Goal: Task Accomplishment & Management: Complete application form

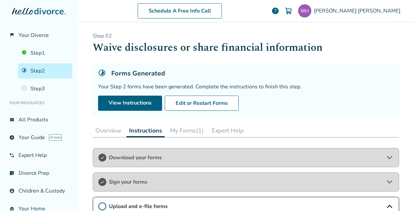
scroll to position [72, 0]
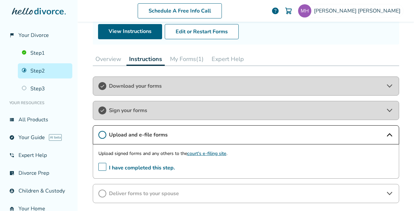
click at [101, 135] on icon at bounding box center [102, 135] width 8 height 8
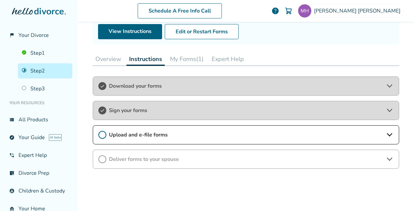
click at [99, 132] on icon at bounding box center [102, 135] width 8 height 8
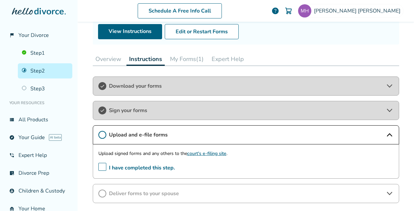
click at [98, 167] on span "I have completed this step." at bounding box center [136, 168] width 77 height 10
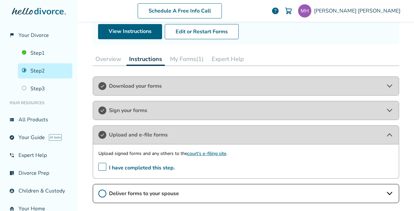
click at [102, 190] on icon at bounding box center [102, 194] width 8 height 8
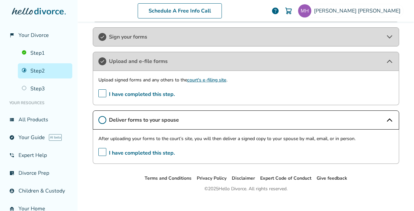
scroll to position [145, 0]
click at [101, 148] on span "I have completed this step." at bounding box center [136, 153] width 77 height 10
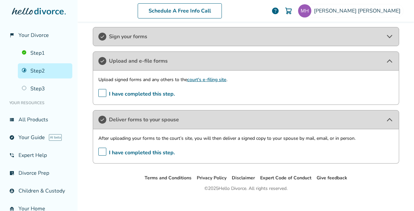
click at [103, 174] on ul "Terms and Conditions Privacy Policy Disclaimer Expert Code of Conduct Give feed…" at bounding box center [246, 178] width 336 height 8
click at [385, 120] on icon at bounding box center [389, 120] width 8 height 8
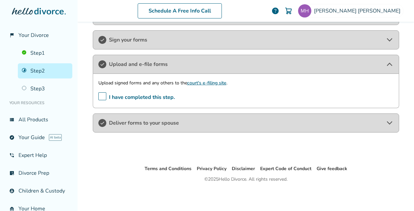
scroll to position [141, 0]
click at [385, 64] on icon at bounding box center [389, 65] width 8 height 8
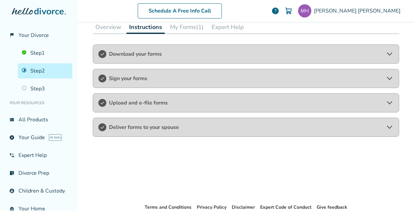
scroll to position [104, 0]
click at [33, 86] on link "Step 3" at bounding box center [45, 88] width 54 height 15
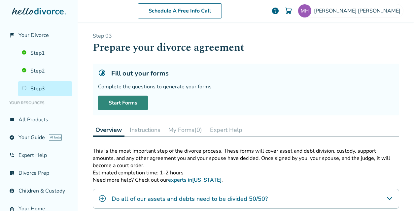
click at [127, 103] on link "Start Forms" at bounding box center [123, 103] width 50 height 15
